Goal: Transaction & Acquisition: Purchase product/service

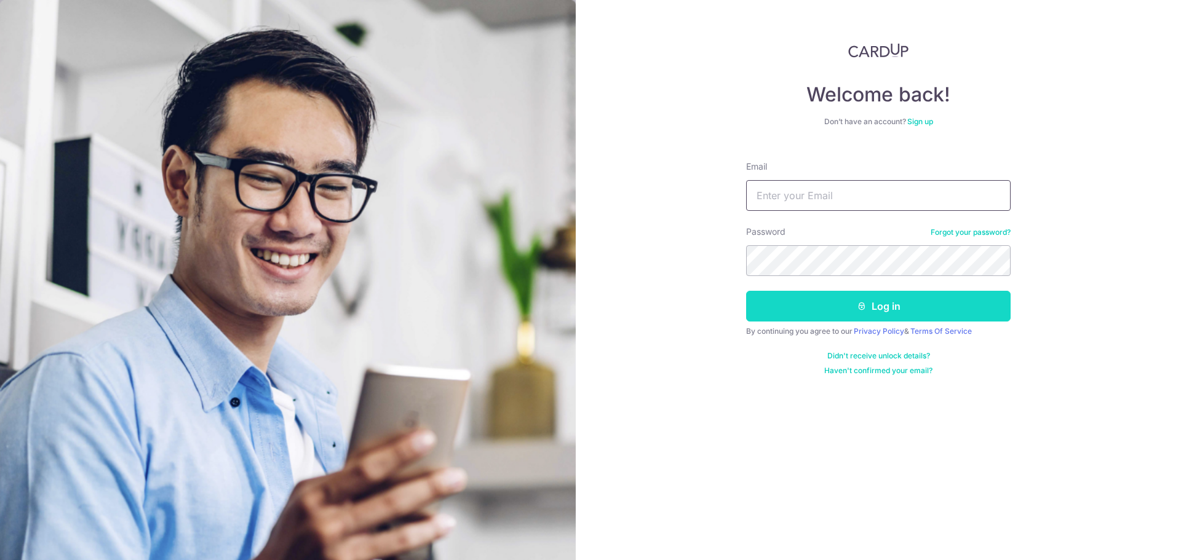
type input "[EMAIL_ADDRESS][DOMAIN_NAME]"
click at [872, 307] on button "Log in" at bounding box center [878, 306] width 264 height 31
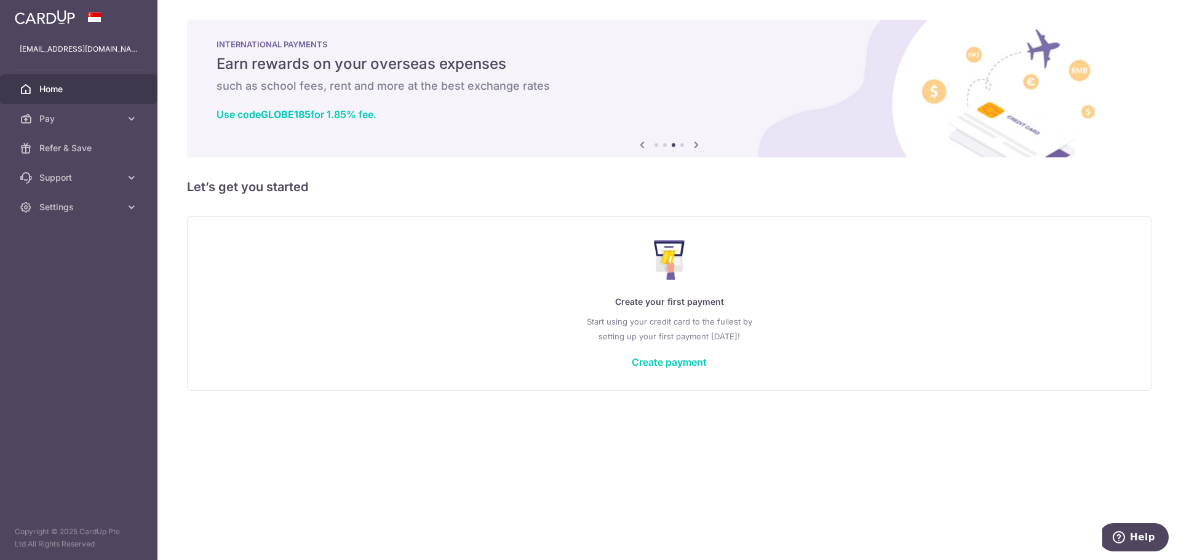
click at [697, 144] on icon at bounding box center [696, 144] width 15 height 15
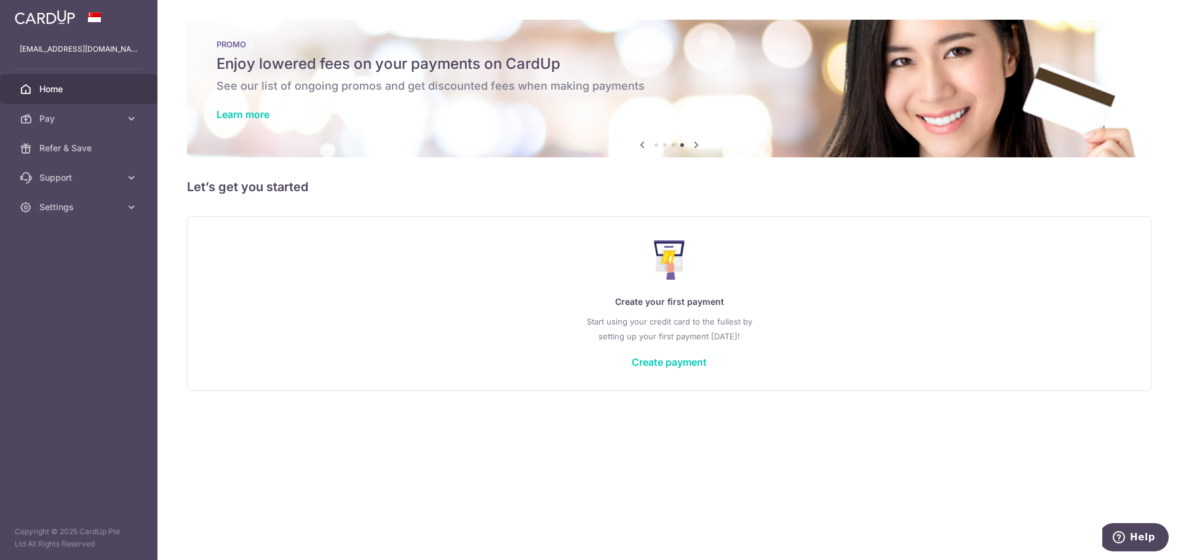
click at [695, 144] on icon at bounding box center [696, 144] width 15 height 15
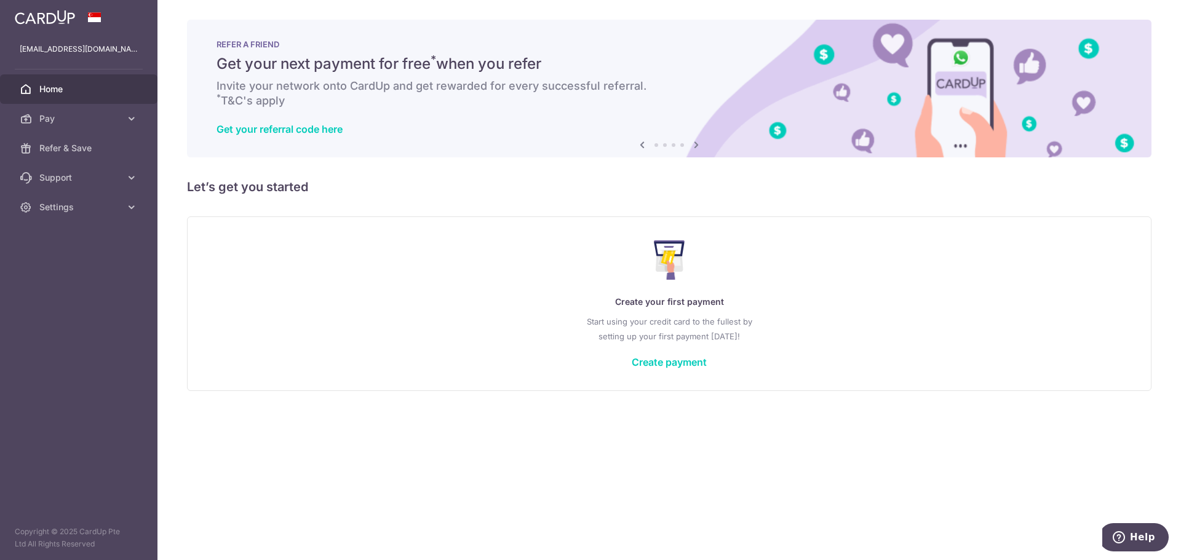
click at [695, 144] on icon at bounding box center [696, 144] width 15 height 15
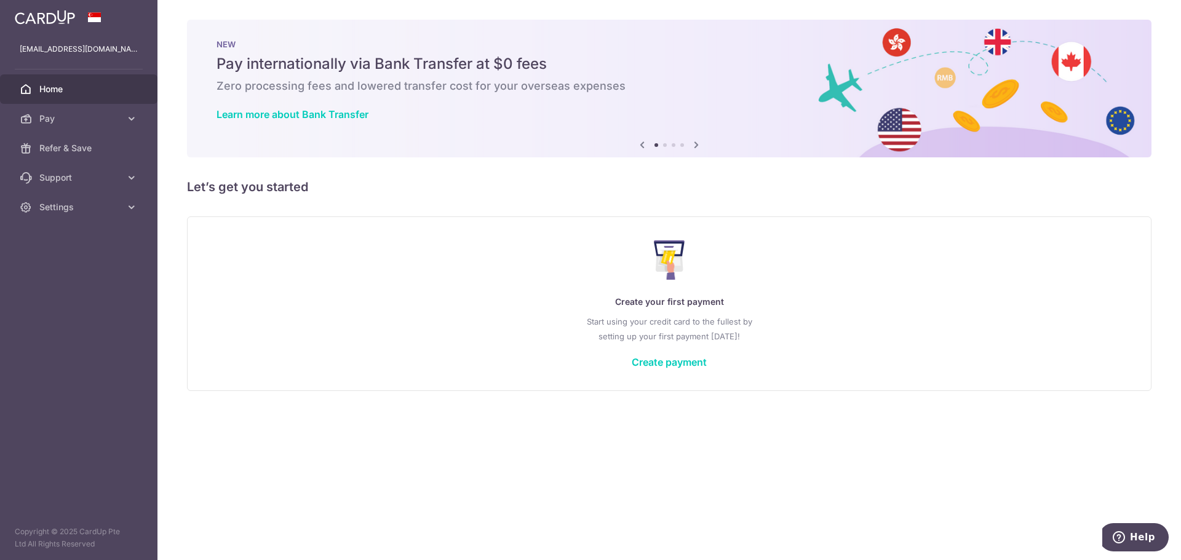
click at [695, 144] on icon at bounding box center [696, 144] width 15 height 15
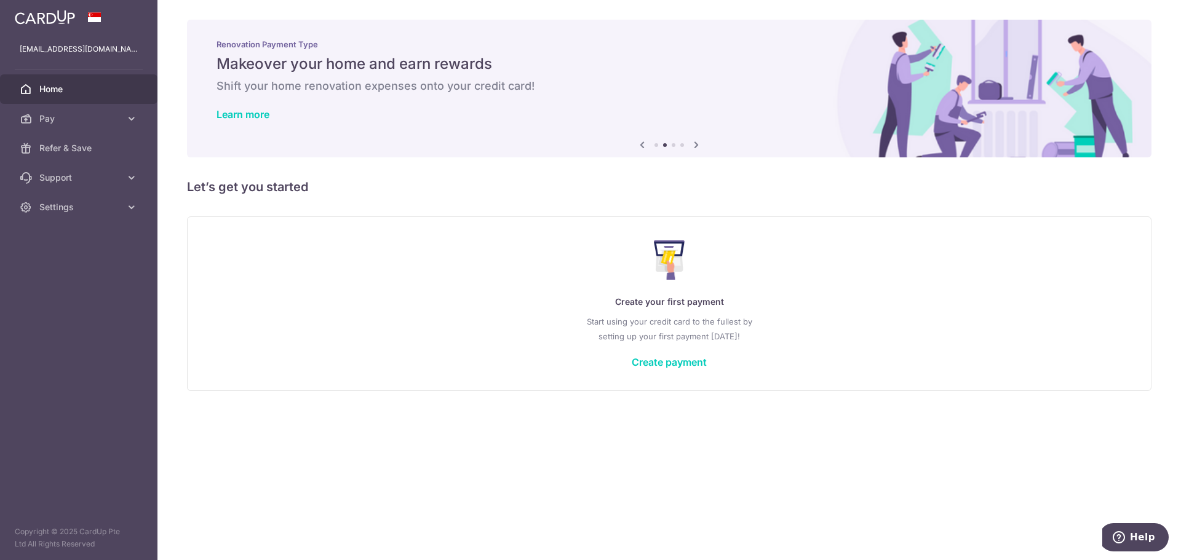
click at [637, 145] on icon at bounding box center [642, 144] width 15 height 15
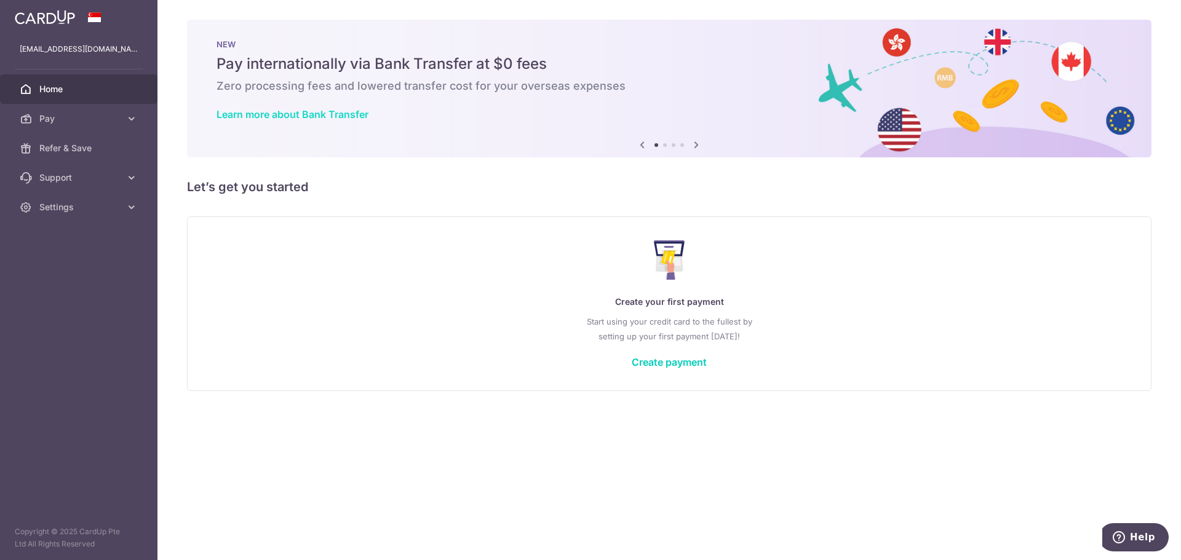
click at [264, 113] on link "Learn more about Bank Transfer" at bounding box center [292, 114] width 152 height 12
click at [64, 114] on span "Pay" at bounding box center [79, 119] width 81 height 12
click at [65, 158] on link "Payments" at bounding box center [78, 148] width 157 height 30
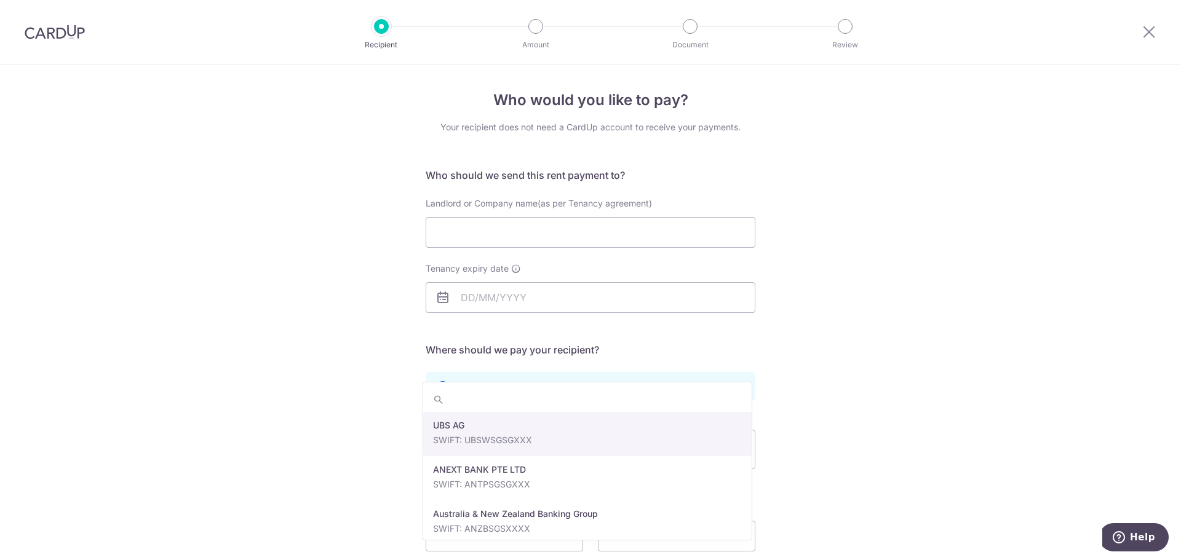
scroll to position [90, 0]
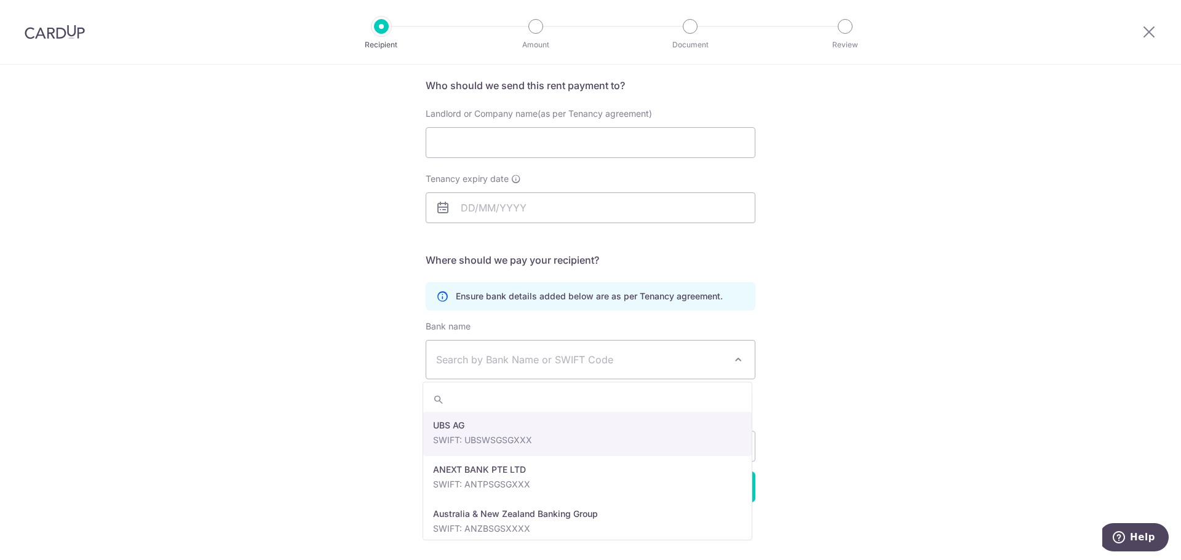
click at [836, 422] on div "Who would you like to pay? Your recipient does not need a CardUp account to rec…" at bounding box center [590, 267] width 1181 height 585
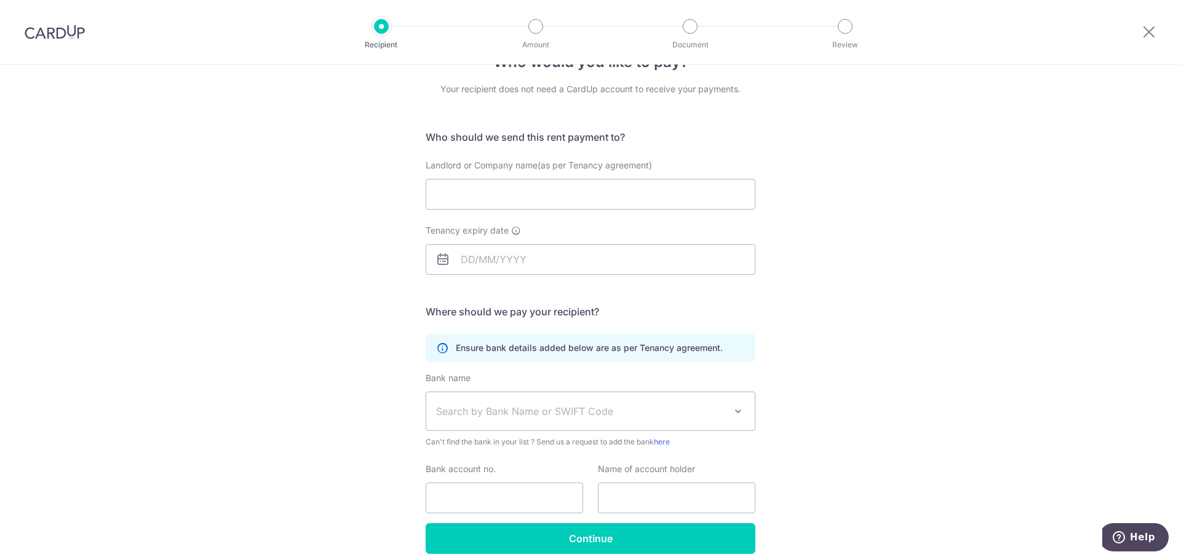
scroll to position [0, 0]
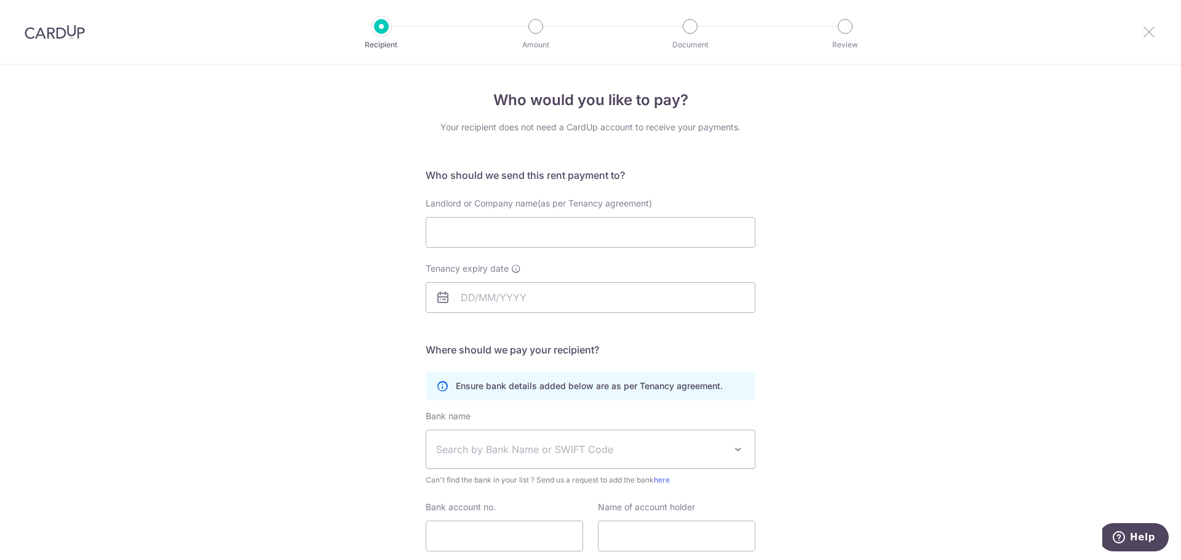
click at [1149, 36] on icon at bounding box center [1148, 31] width 15 height 15
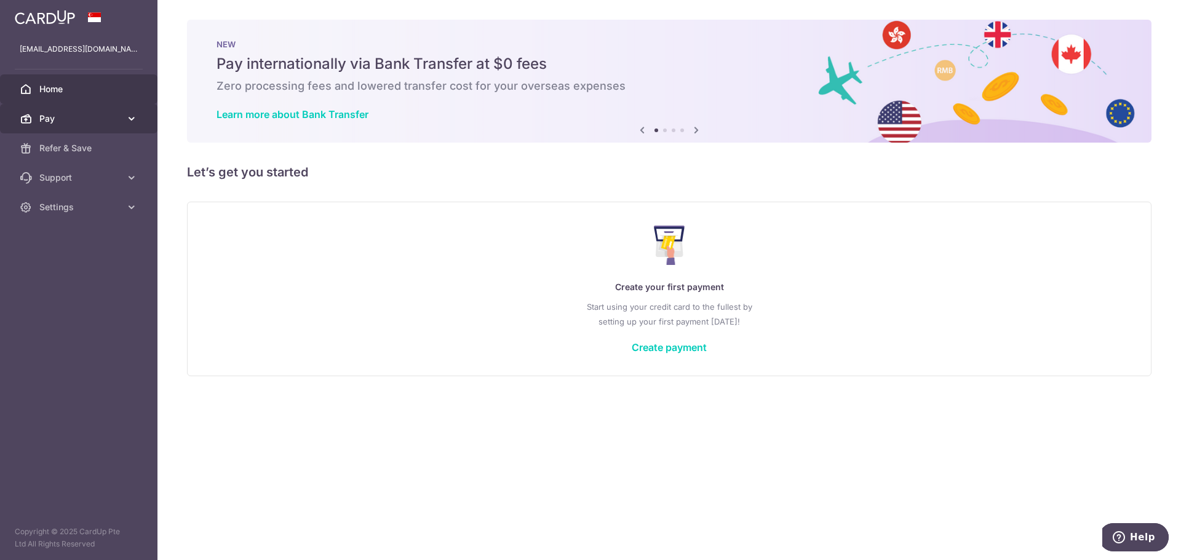
click at [128, 114] on icon at bounding box center [131, 119] width 12 height 12
click at [691, 351] on link "Create payment" at bounding box center [669, 347] width 75 height 12
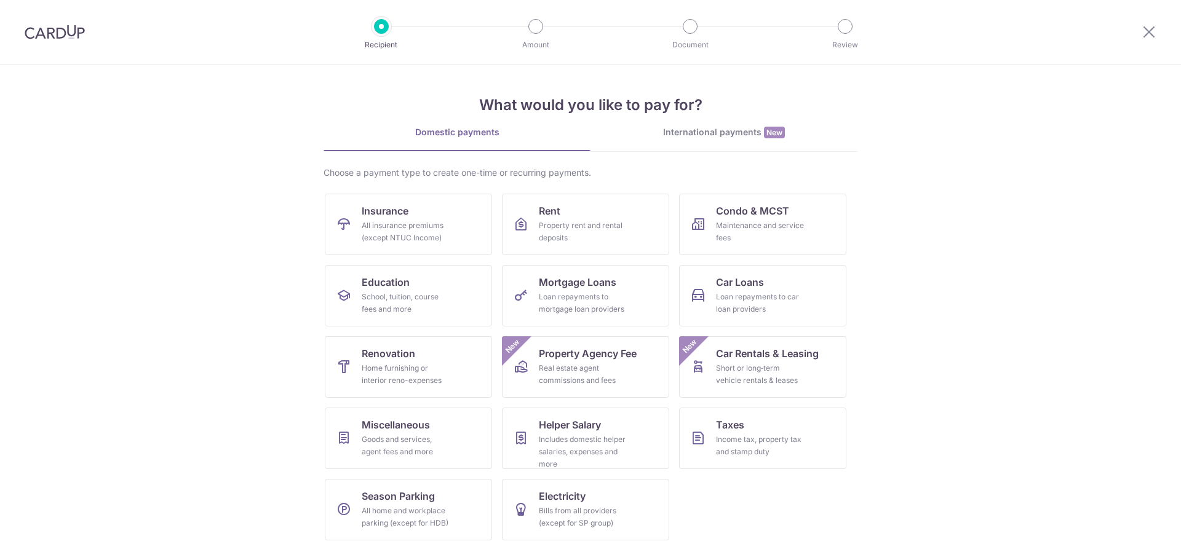
click at [737, 130] on div "International payments New" at bounding box center [723, 132] width 267 height 13
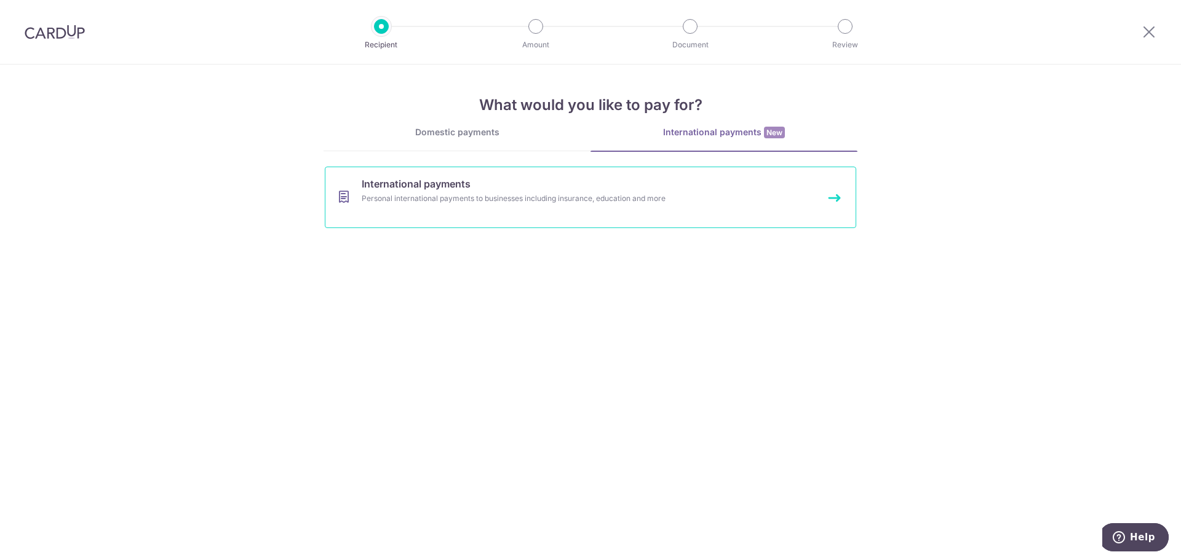
click at [476, 192] on div "Personal international payments to businesses including insurance, education an…" at bounding box center [574, 198] width 425 height 12
